Goal: Task Accomplishment & Management: Use online tool/utility

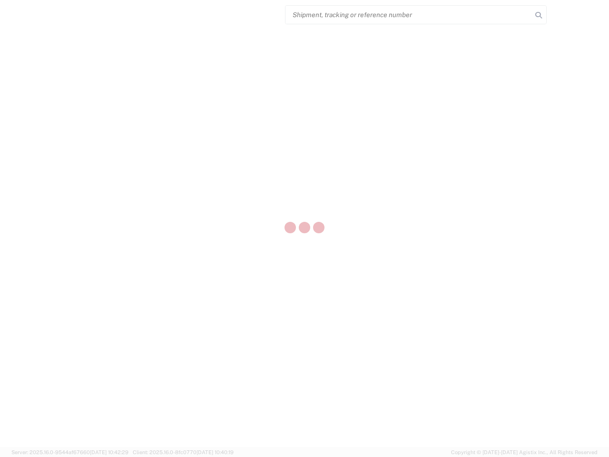
select select "US"
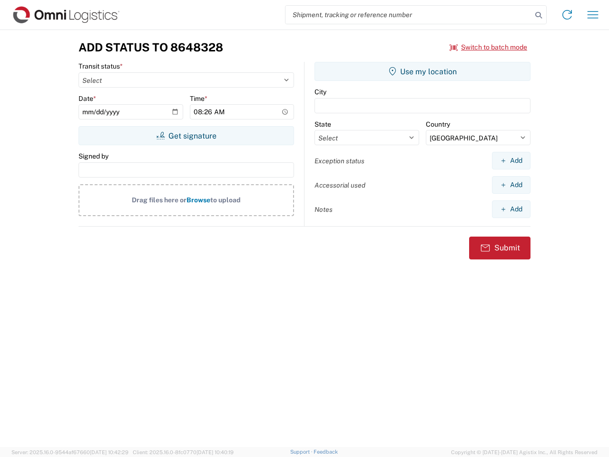
click at [409, 15] on input "search" at bounding box center [408, 15] width 246 height 18
click at [539, 15] on icon at bounding box center [538, 15] width 13 height 13
click at [567, 15] on icon at bounding box center [567, 14] width 15 height 15
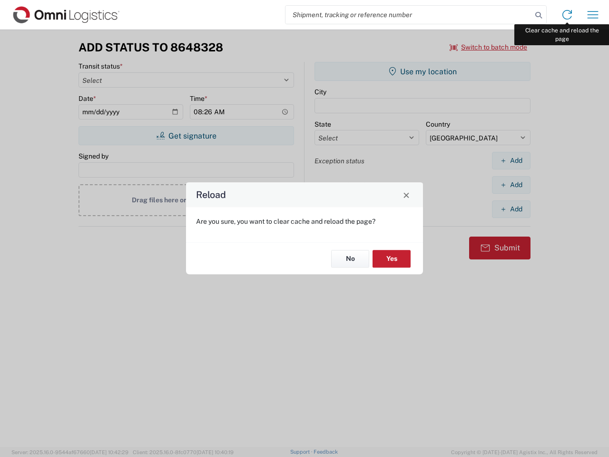
click at [593, 15] on div "Reload Are you sure, you want to clear cache and reload the page? No Yes" at bounding box center [304, 228] width 609 height 457
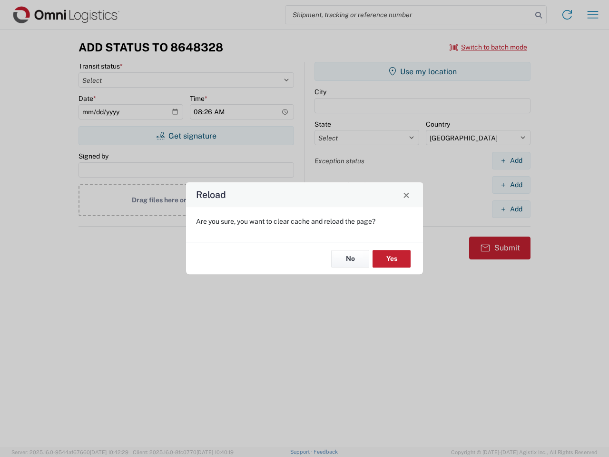
click at [489, 47] on div "Reload Are you sure, you want to clear cache and reload the page? No Yes" at bounding box center [304, 228] width 609 height 457
click at [186, 136] on div "Reload Are you sure, you want to clear cache and reload the page? No Yes" at bounding box center [304, 228] width 609 height 457
click at [423, 71] on div "Reload Are you sure, you want to clear cache and reload the page? No Yes" at bounding box center [304, 228] width 609 height 457
click at [511, 160] on div "Reload Are you sure, you want to clear cache and reload the page? No Yes" at bounding box center [304, 228] width 609 height 457
click at [511, 185] on div "Reload Are you sure, you want to clear cache and reload the page? No Yes" at bounding box center [304, 228] width 609 height 457
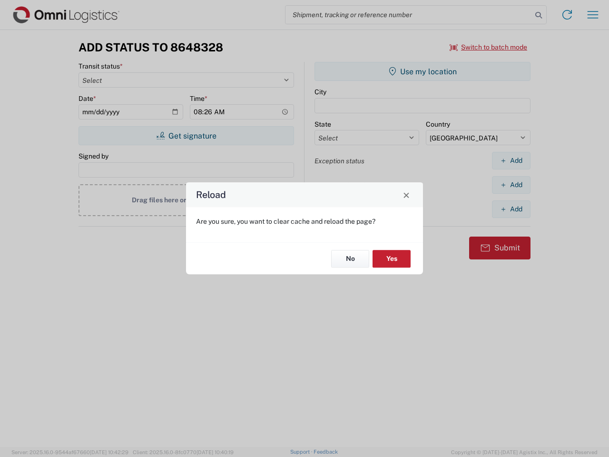
click at [511, 209] on div "Reload Are you sure, you want to clear cache and reload the page? No Yes" at bounding box center [304, 228] width 609 height 457
